Goal: Task Accomplishment & Management: Manage account settings

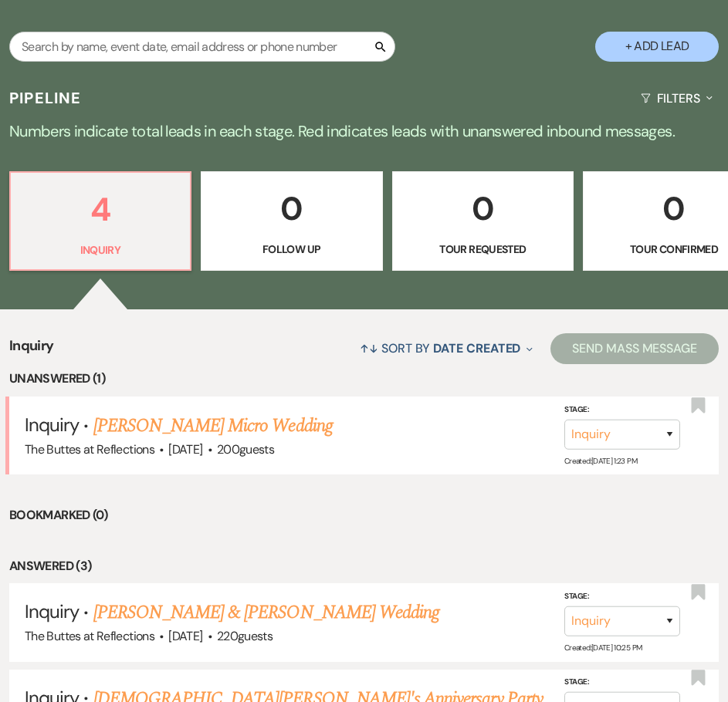
scroll to position [309, 0]
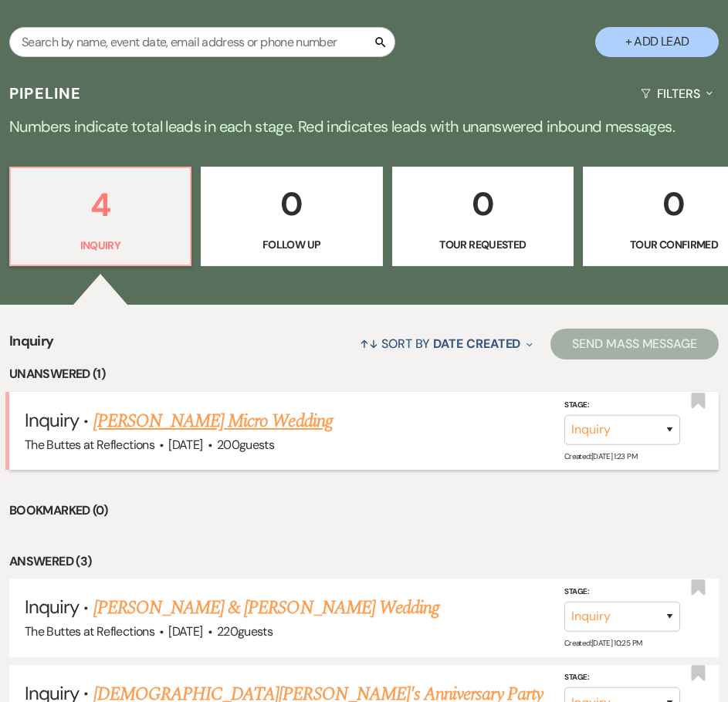
click at [178, 408] on link "[PERSON_NAME] Micro Wedding" at bounding box center [212, 422] width 239 height 28
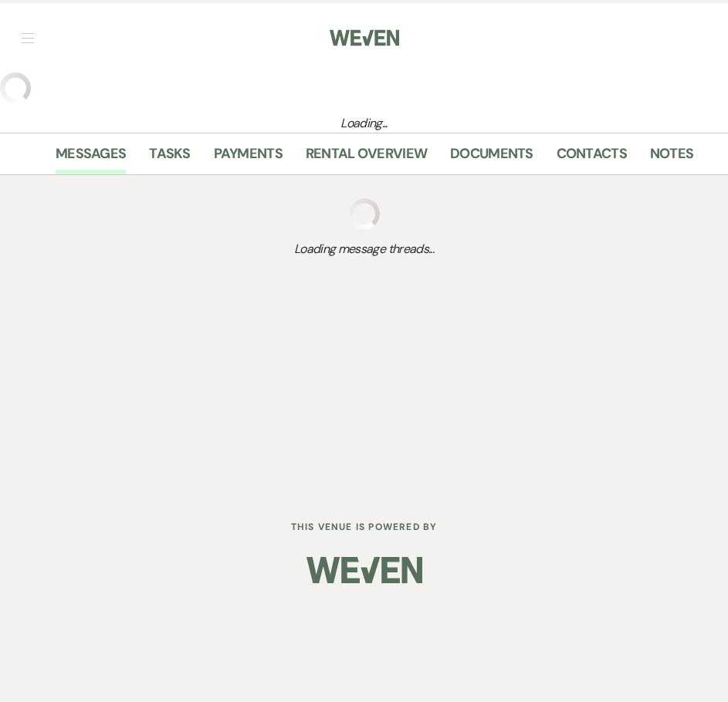
select select "5"
select select "16"
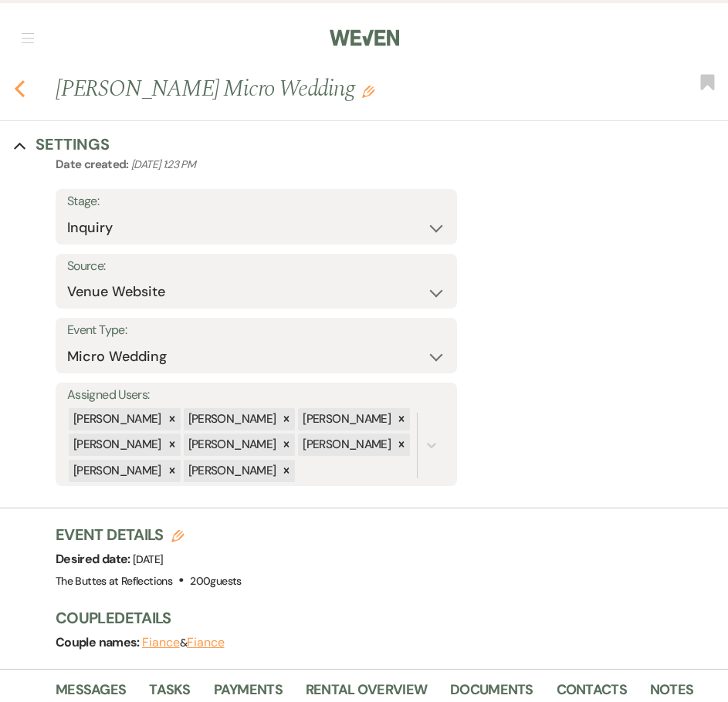
click at [22, 87] on icon "Previous" at bounding box center [20, 89] width 12 height 19
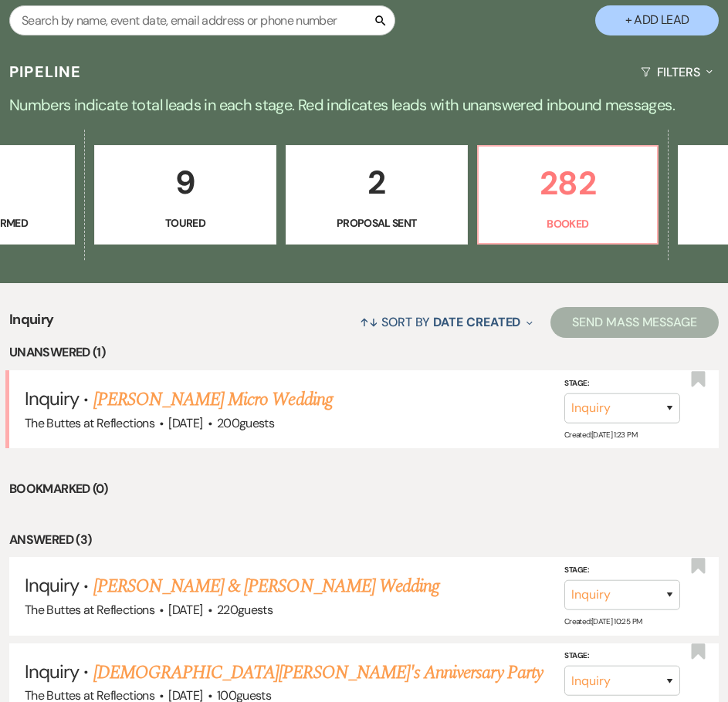
scroll to position [0, 831]
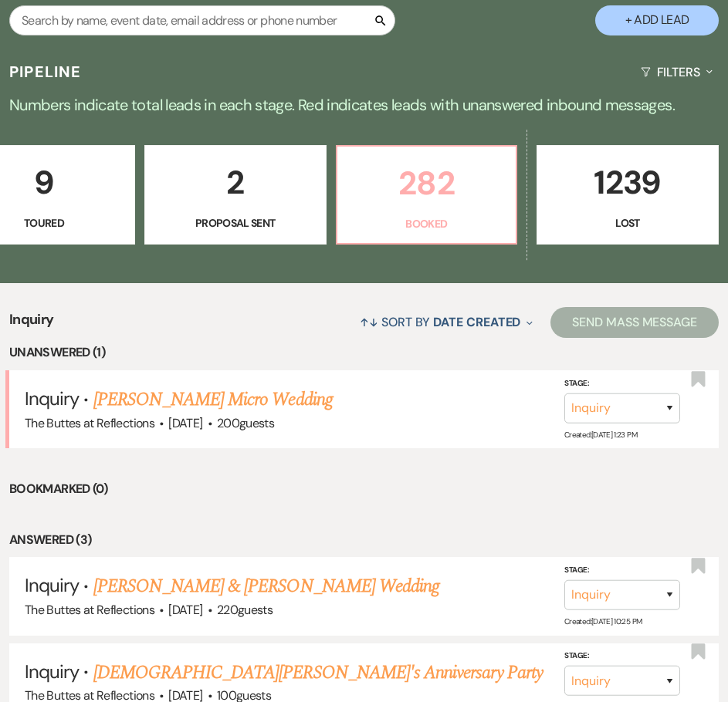
click at [428, 179] on p "282" at bounding box center [427, 183] width 161 height 52
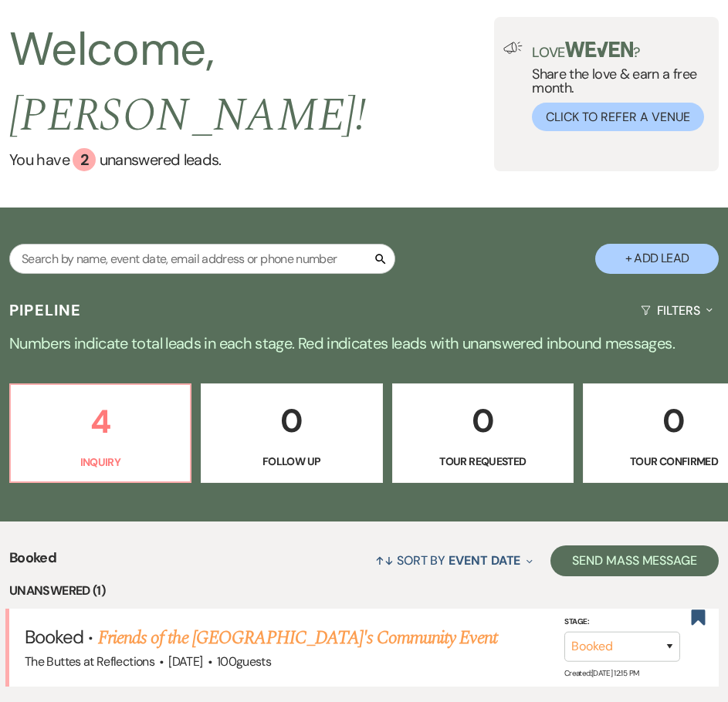
scroll to position [309, 0]
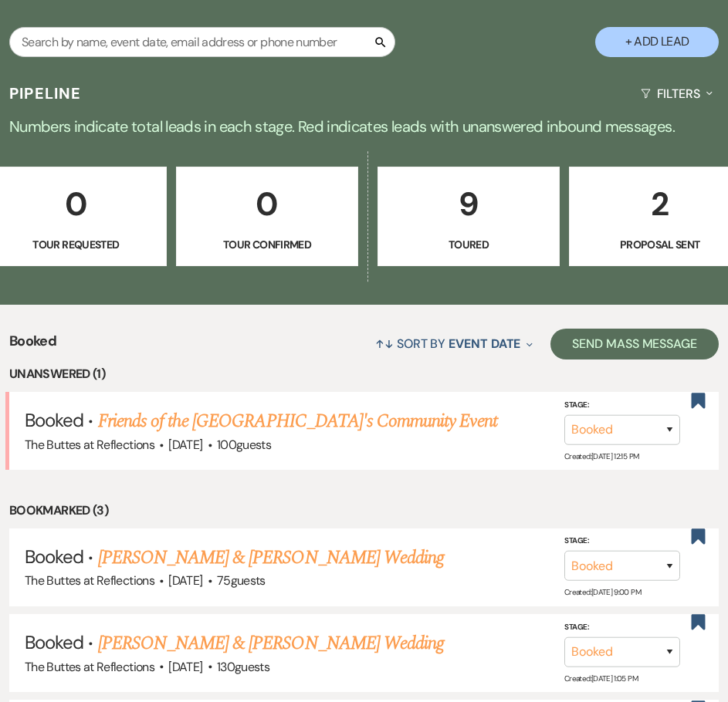
scroll to position [0, 425]
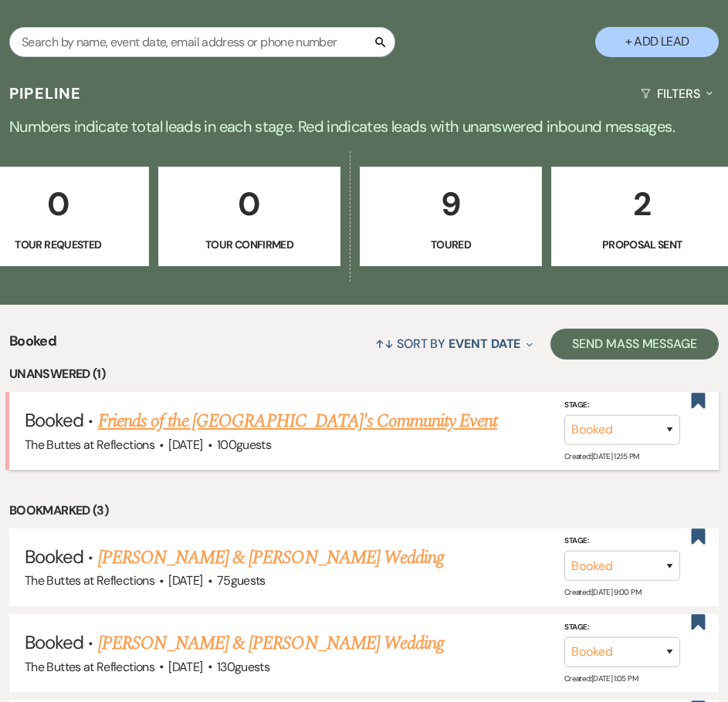
click at [363, 408] on link "Friends of the [GEOGRAPHIC_DATA]'s Community Event" at bounding box center [297, 422] width 399 height 28
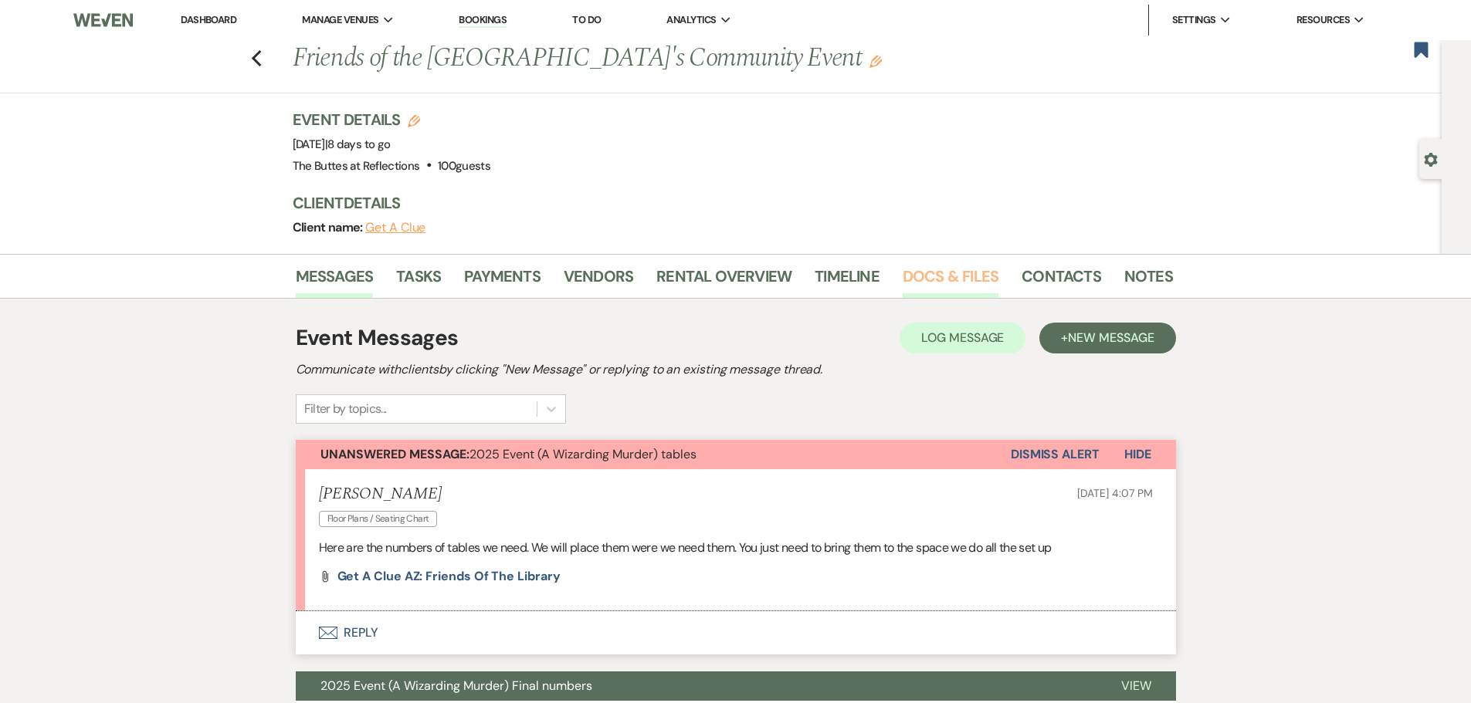
click at [727, 270] on link "Docs & Files" at bounding box center [950, 281] width 96 height 34
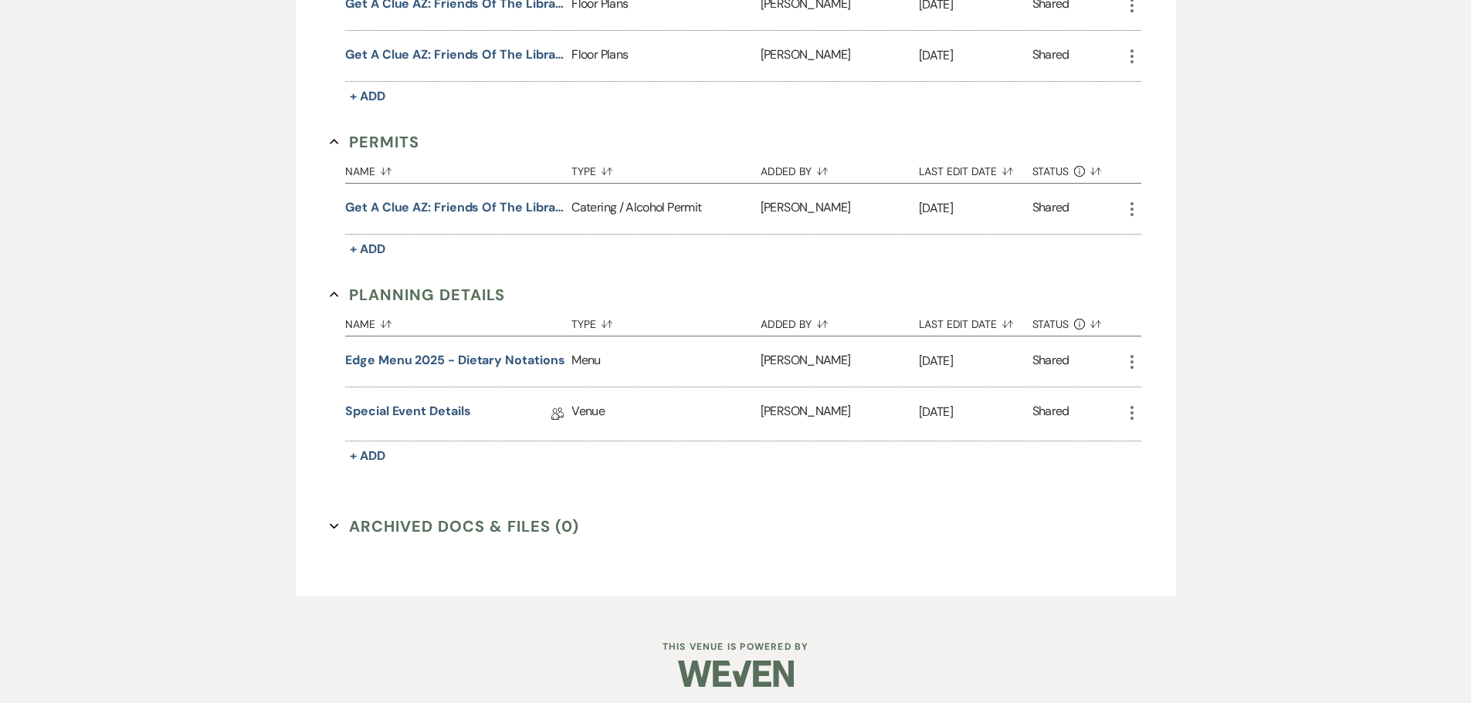
scroll to position [739, 0]
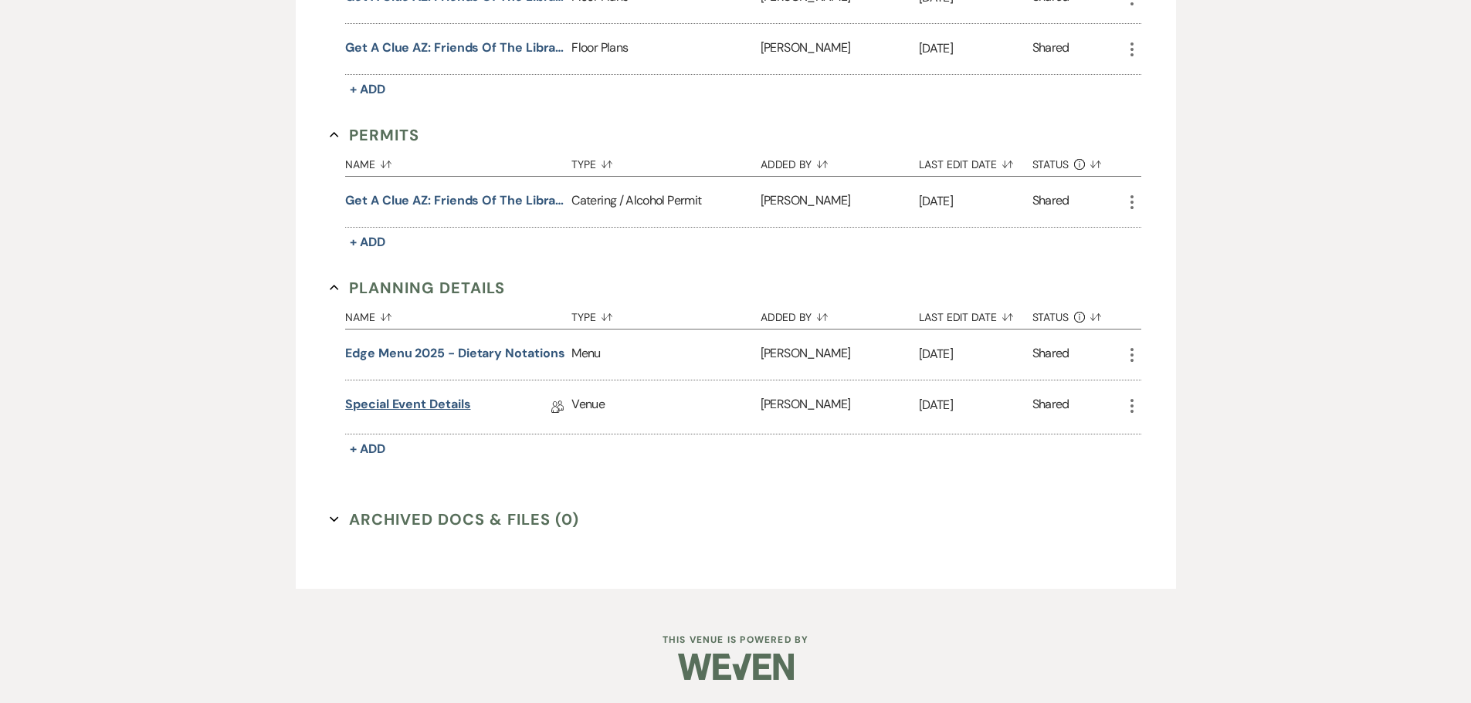
click at [440, 405] on link "Special Event Details" at bounding box center [407, 407] width 125 height 24
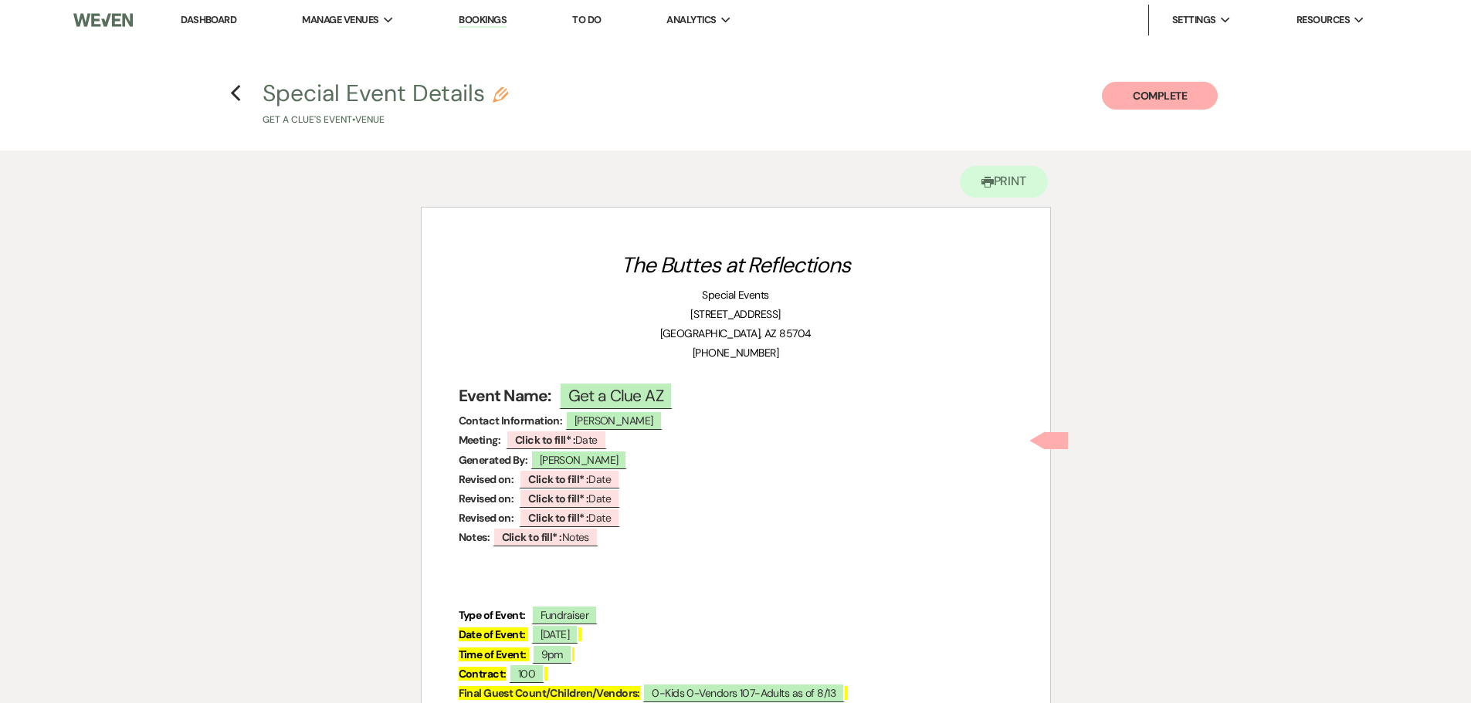
click at [206, 13] on link "Dashboard" at bounding box center [209, 19] width 56 height 13
